Goal: Check status: Check status

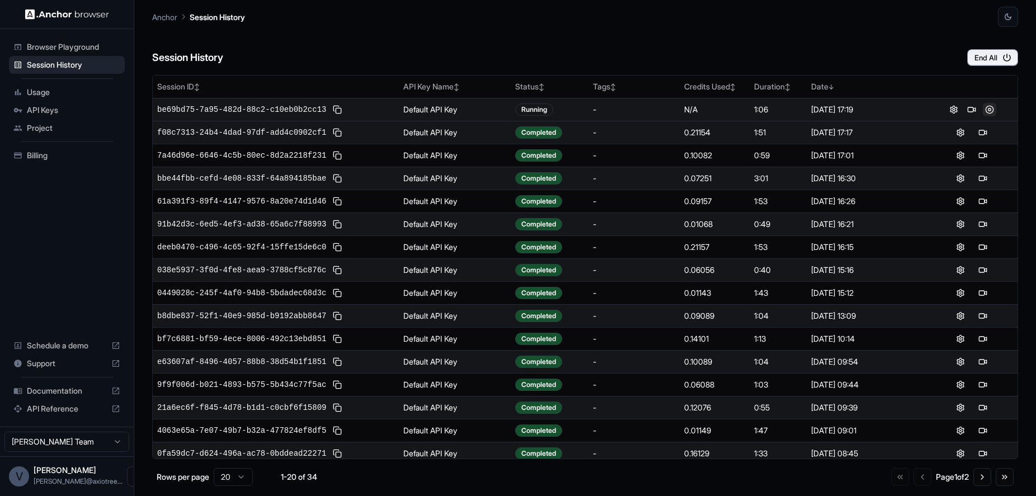
click at [988, 108] on button at bounding box center [989, 109] width 13 height 13
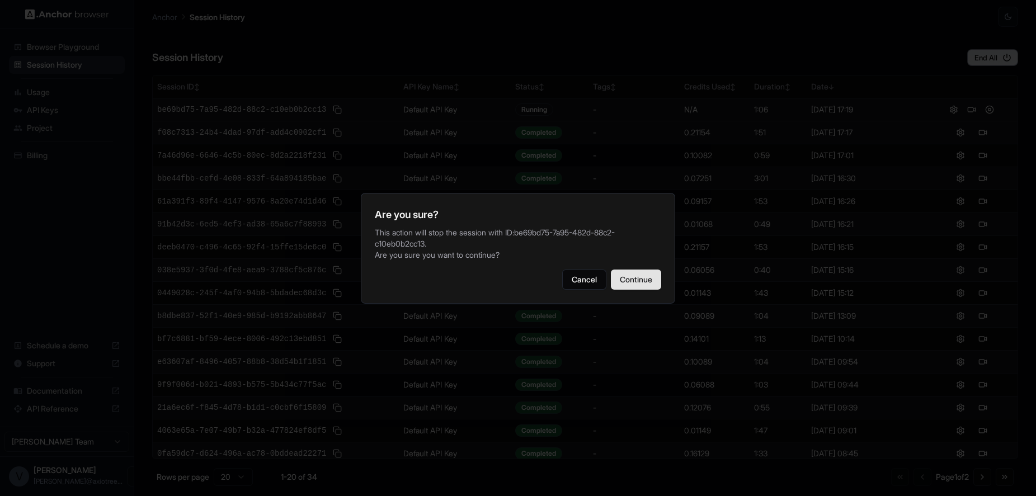
click at [647, 285] on button "Continue" at bounding box center [636, 280] width 50 height 20
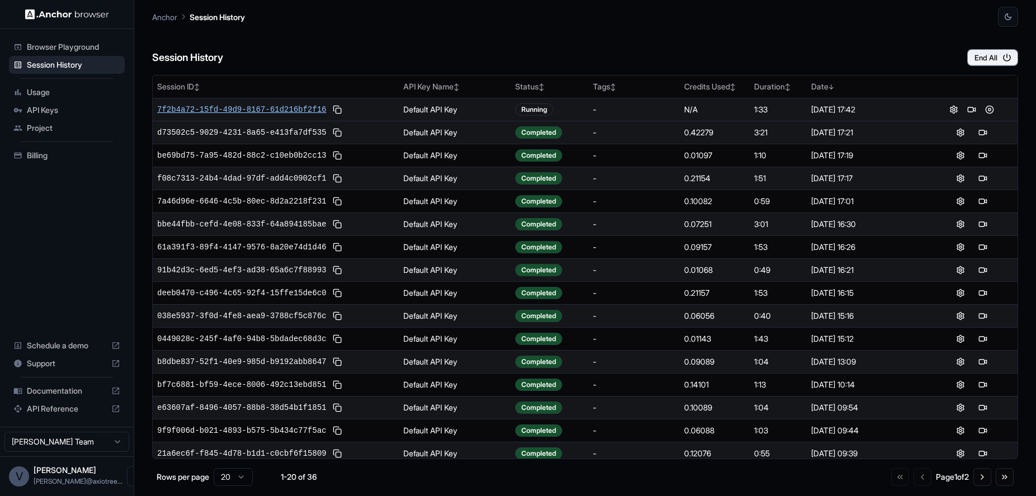
click at [263, 109] on span "7f2b4a72-15fd-49d9-8167-61d216bf2f16" at bounding box center [241, 109] width 169 height 11
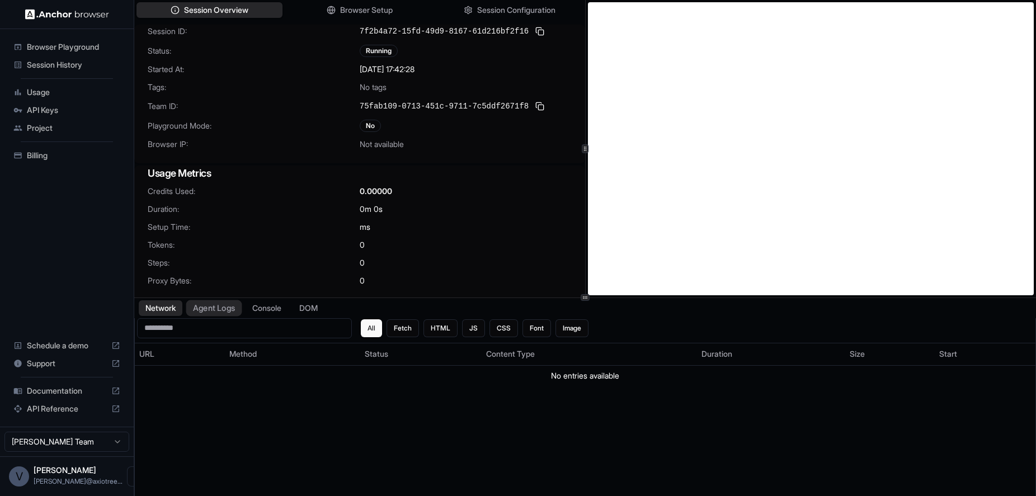
click at [226, 307] on button "Agent Logs" at bounding box center [214, 308] width 56 height 16
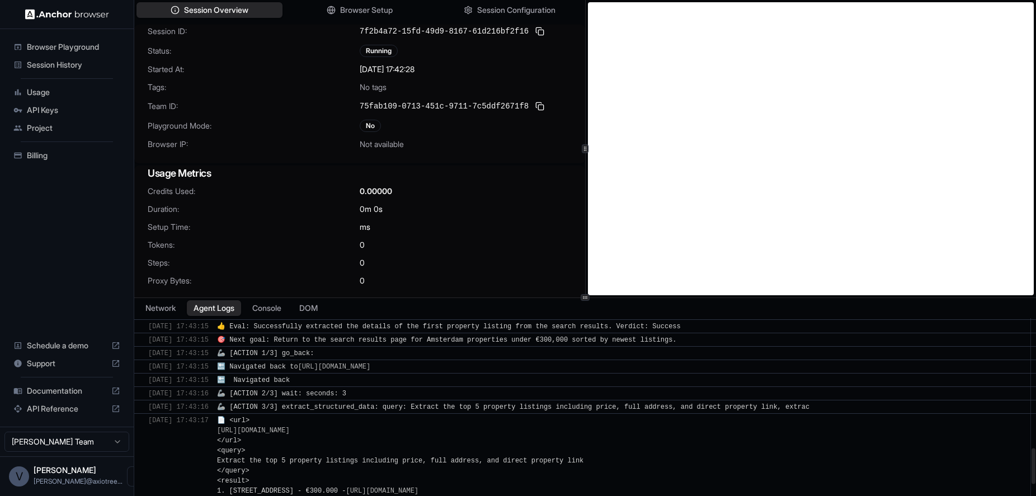
scroll to position [886, 0]
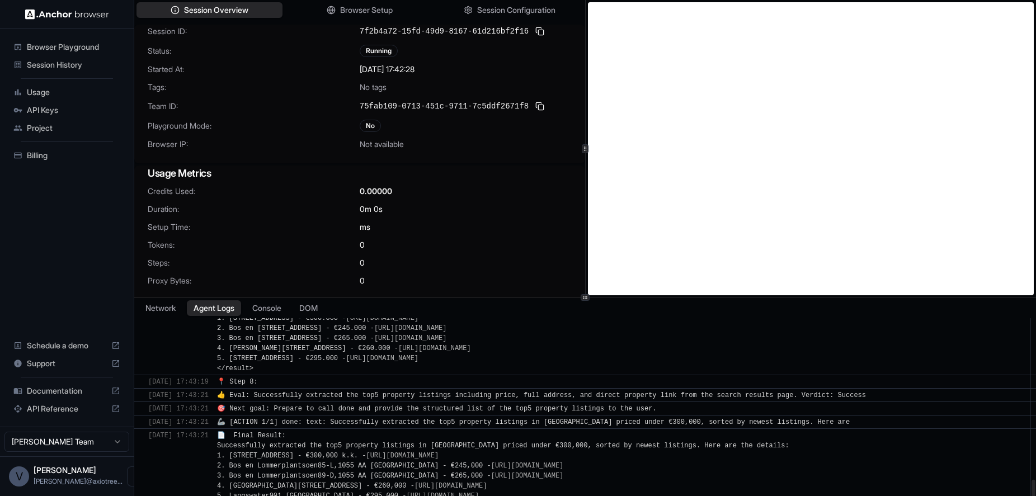
click at [434, 453] on span "📄 Final Result: Successfully extracted the top5 property listings in Amsterdam …" at bounding box center [503, 466] width 572 height 68
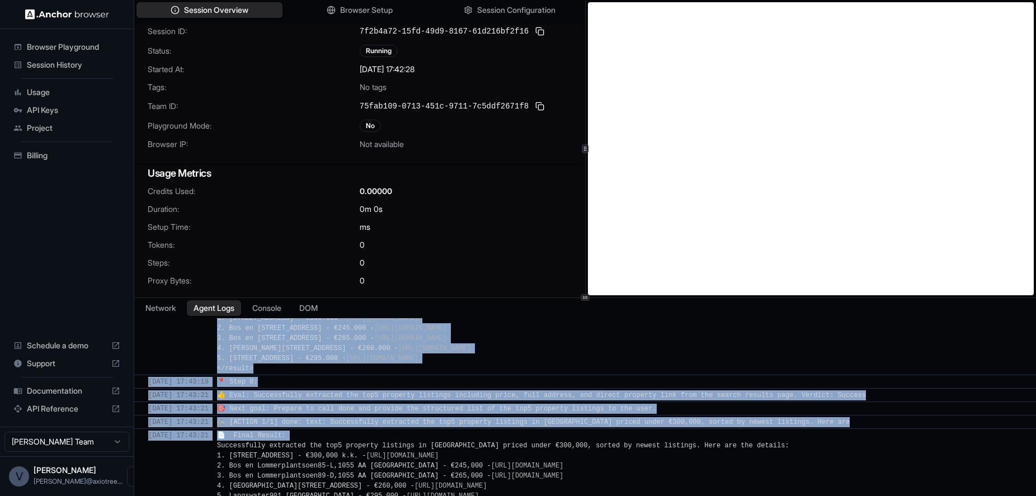
drag, startPoint x: 235, startPoint y: 449, endPoint x: 298, endPoint y: 530, distance: 103.3
click at [298, 496] on html "Browser Playground Session History Usage API Keys Project Billing Schedule a de…" at bounding box center [518, 248] width 1036 height 496
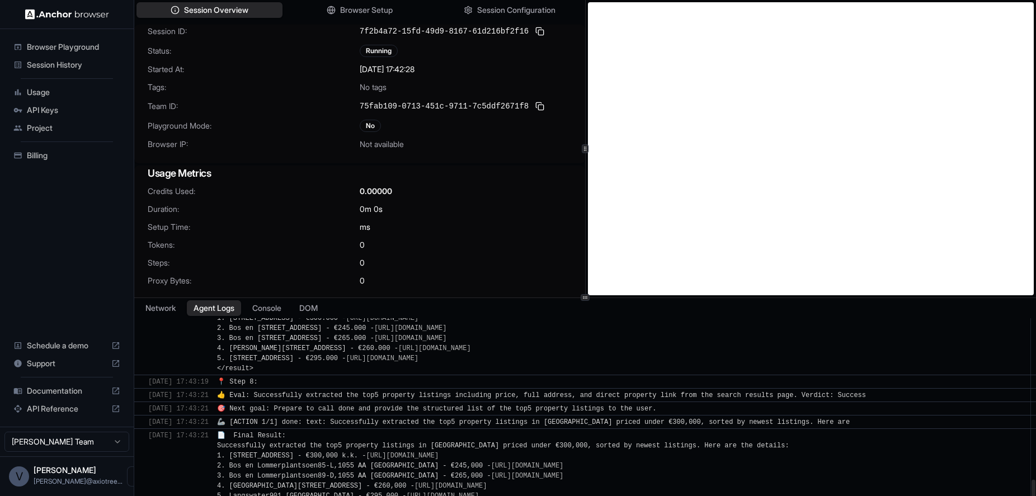
click at [352, 461] on div "📄 Final Result: Successfully extracted the top5 property listings in Amsterdam …" at bounding box center [503, 466] width 572 height 71
drag, startPoint x: 227, startPoint y: 444, endPoint x: 282, endPoint y: 474, distance: 63.1
click at [282, 474] on div "​ 10/3/2025, 17:43:21 📄 Final Result: Successfully extracted the top5 property …" at bounding box center [585, 466] width 902 height 74
click at [282, 474] on span "📄 Final Result: Successfully extracted the top5 property listings in Amsterdam …" at bounding box center [503, 466] width 572 height 68
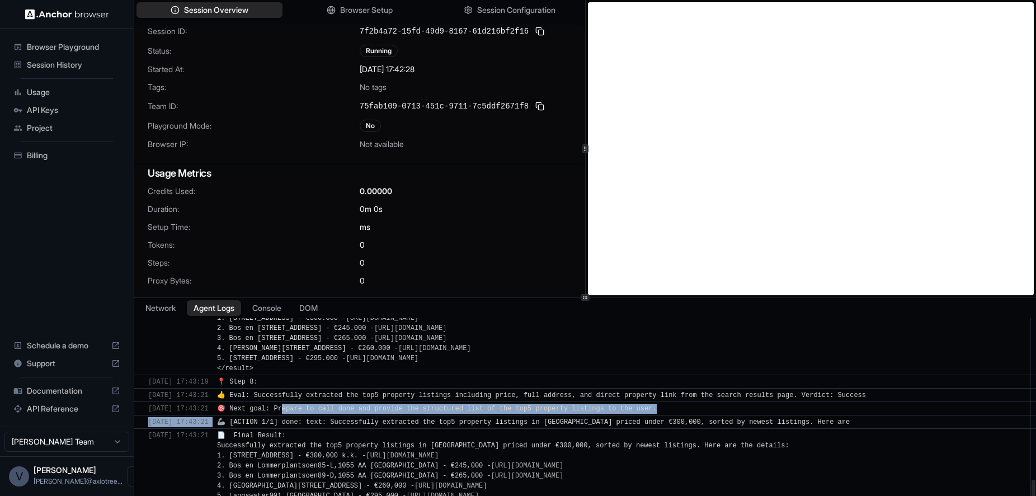
click at [313, 440] on div "📄 Final Result: Successfully extracted the top5 property listings in Amsterdam …" at bounding box center [503, 466] width 572 height 71
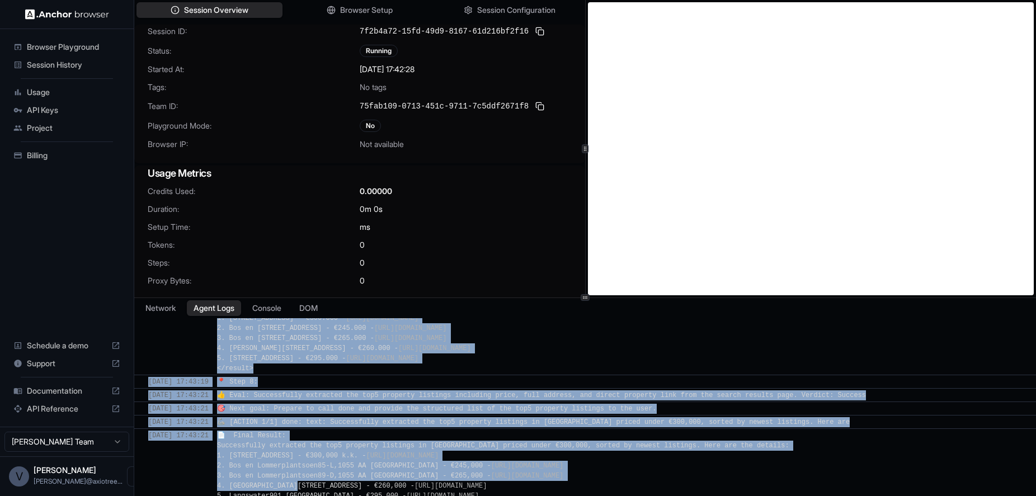
drag, startPoint x: 313, startPoint y: 481, endPoint x: 345, endPoint y: 538, distance: 65.9
click at [345, 496] on html "Browser Playground Session History Usage API Keys Project Billing Schedule a de…" at bounding box center [518, 248] width 1036 height 496
click at [351, 438] on div "📄 Final Result: Successfully extracted the top5 property listings in Amsterdam …" at bounding box center [503, 466] width 572 height 71
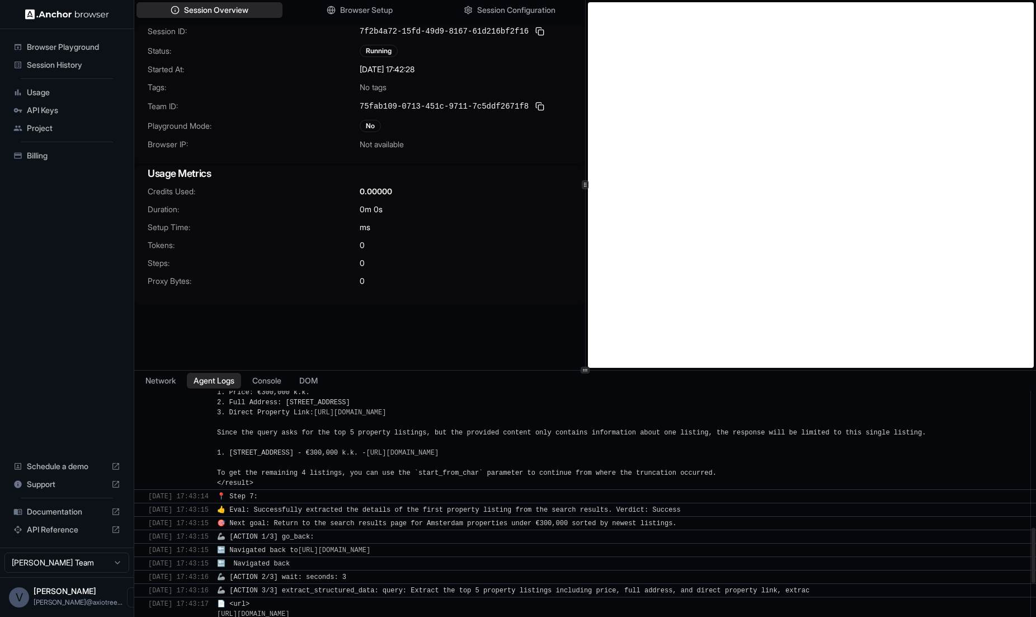
scroll to position [838, 0]
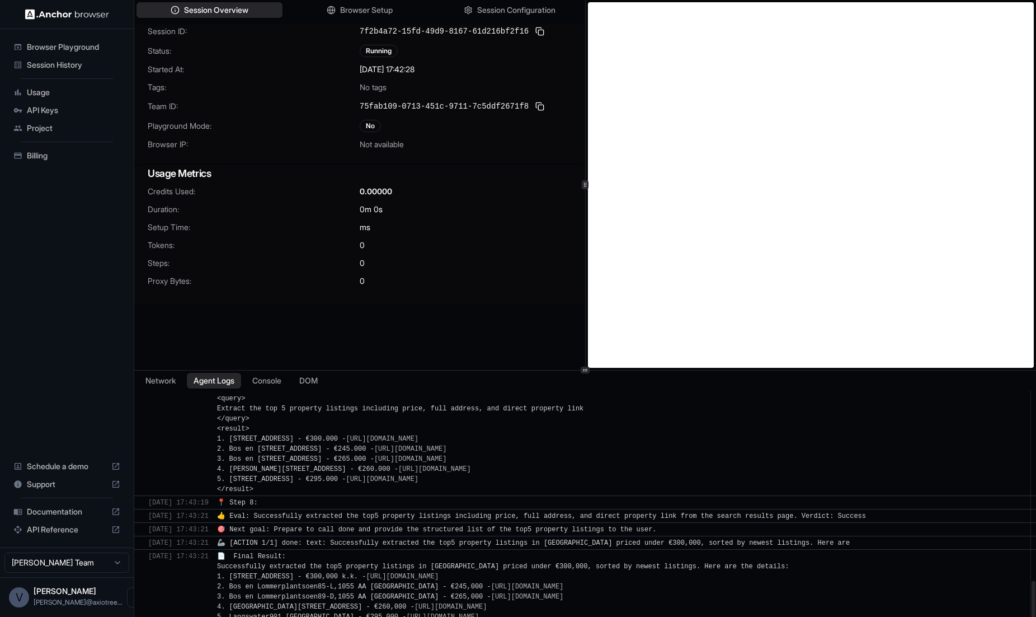
click at [298, 496] on span "🦾 [ACTION 1/1] done: text: Successfully extracted the top5 property listings in…" at bounding box center [533, 543] width 633 height 8
drag, startPoint x: 322, startPoint y: 540, endPoint x: 459, endPoint y: 541, distance: 137.1
click at [459, 496] on span "🦾 [ACTION 1/1] done: text: Successfully extracted the top5 property listings in…" at bounding box center [533, 543] width 633 height 8
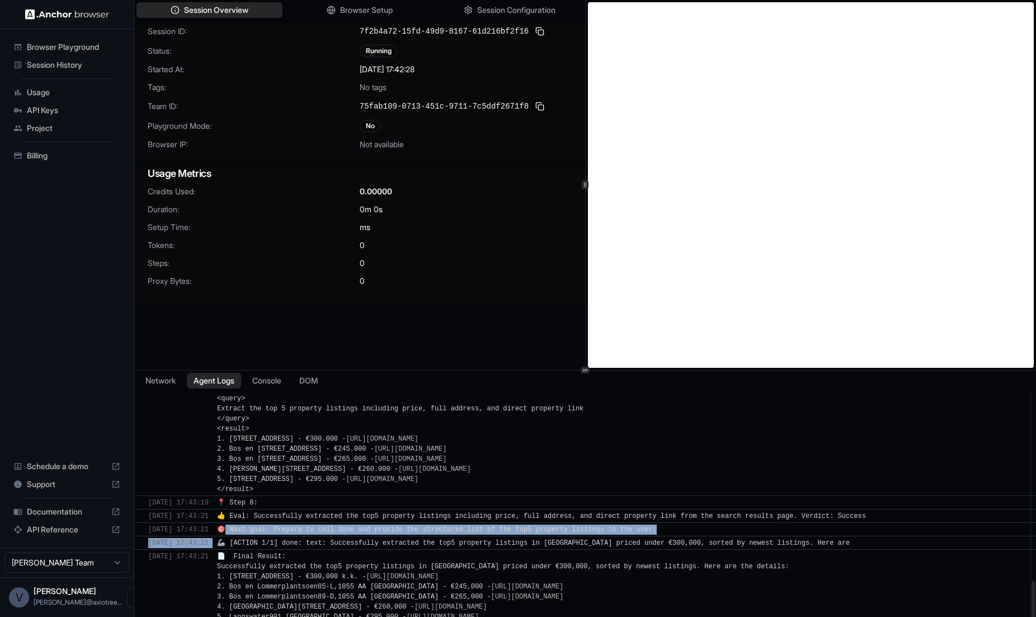
drag, startPoint x: 245, startPoint y: 530, endPoint x: 627, endPoint y: 535, distance: 382.8
click at [627, 496] on div "​ 10/3/2025, 17:42:44 🔗 Found URL in task: https://funda.nl , adding as initial…" at bounding box center [585, 94] width 902 height 1085
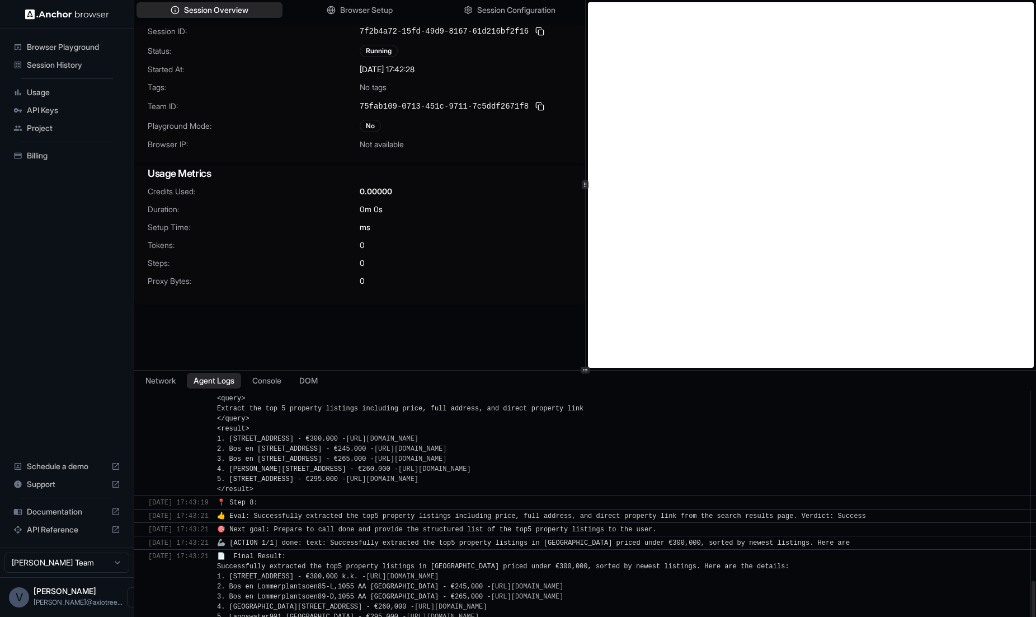
click at [627, 496] on div "​ 10/3/2025, 17:43:21 🦾 [ACTION 1/1] done: text: Successfully extracted the top…" at bounding box center [585, 543] width 902 height 14
click at [280, 382] on button "Console" at bounding box center [267, 380] width 44 height 16
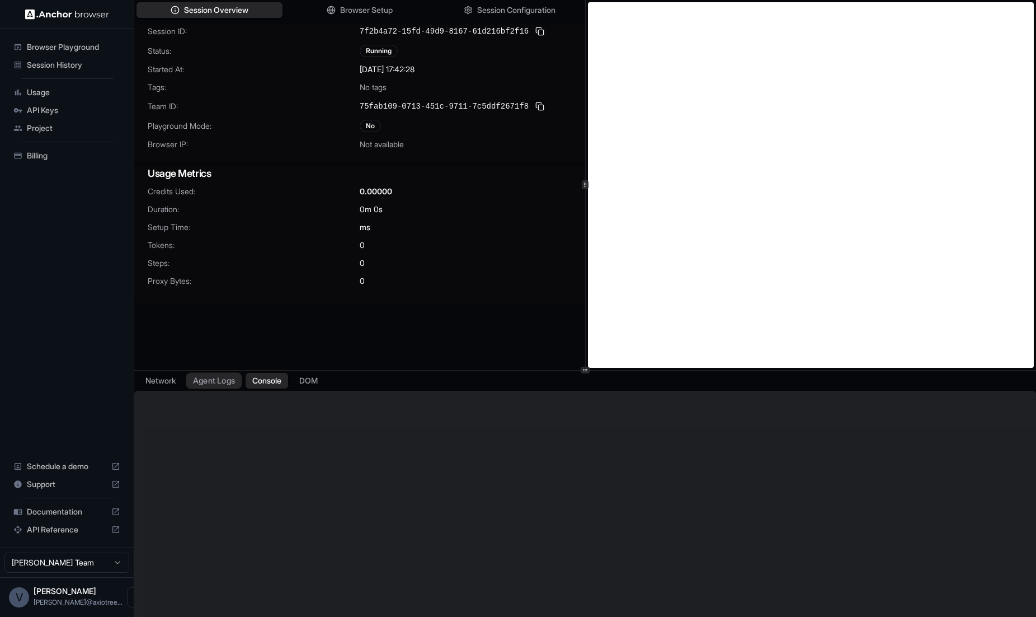
click at [229, 383] on button "Agent Logs" at bounding box center [214, 380] width 56 height 16
